Goal: Task Accomplishment & Management: Manage account settings

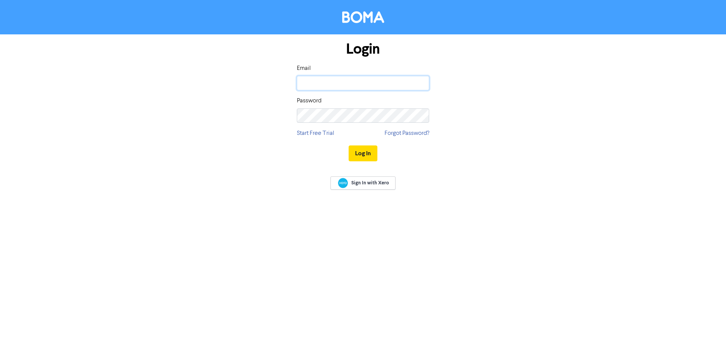
click at [374, 88] on input "email" at bounding box center [363, 83] width 132 height 14
type input "[PERSON_NAME][EMAIL_ADDRESS][DOMAIN_NAME]"
click at [411, 161] on div "Login Email [PERSON_NAME][EMAIL_ADDRESS][DOMAIN_NAME] Password Start Free Trial…" at bounding box center [363, 178] width 726 height 357
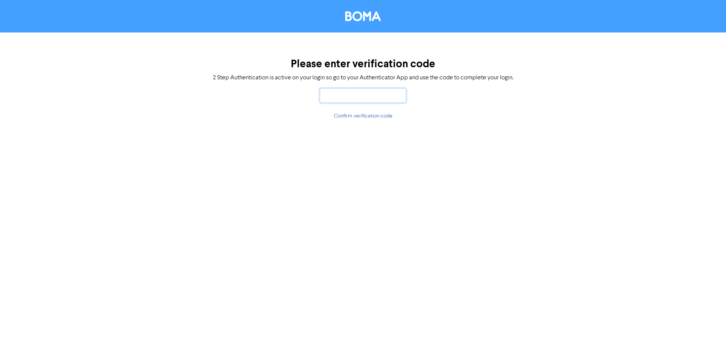
click at [368, 94] on input "text" at bounding box center [363, 95] width 86 height 14
type input "296899"
click at [610, 160] on div "Please enter verification code 2 Step Authentication is active on your login so…" at bounding box center [363, 178] width 726 height 357
click at [366, 112] on button "Confirm verification code" at bounding box center [362, 116] width 59 height 9
click at [367, 116] on div "Please enter verification code 2 Step Authentication is active on your login so…" at bounding box center [363, 178] width 726 height 357
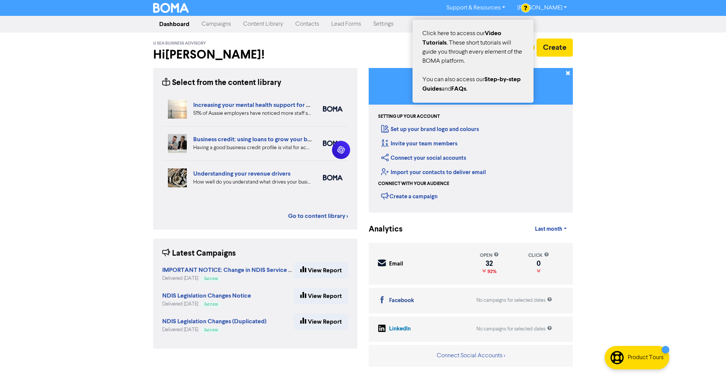
click at [539, 7] on div at bounding box center [363, 187] width 726 height 375
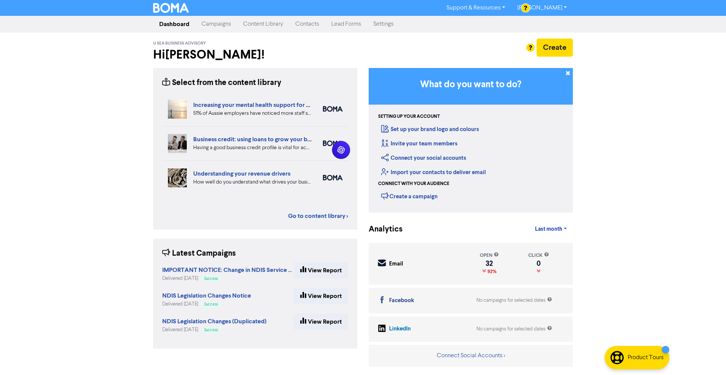
click at [385, 28] on link "Settings" at bounding box center [383, 24] width 33 height 15
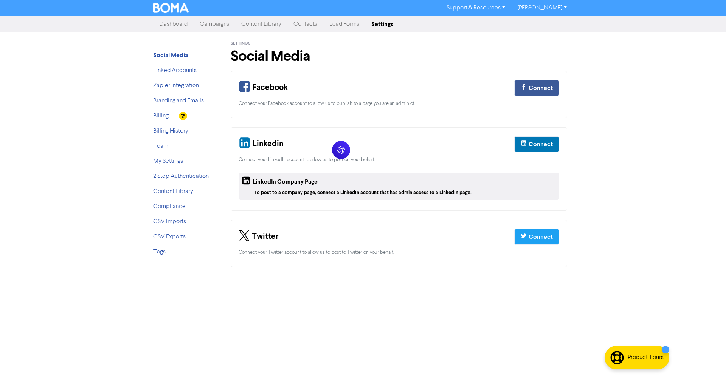
click at [171, 116] on li "Billing" at bounding box center [183, 116] width 60 height 9
click at [163, 118] on link "Billing" at bounding box center [161, 116] width 16 height 6
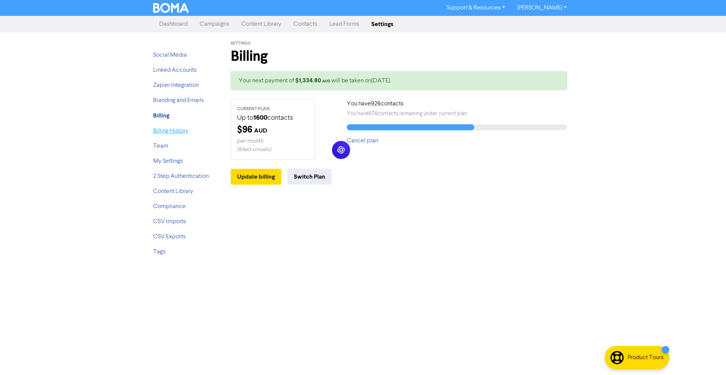
click at [181, 134] on link "Billing History" at bounding box center [170, 131] width 35 height 6
